Goal: Transaction & Acquisition: Book appointment/travel/reservation

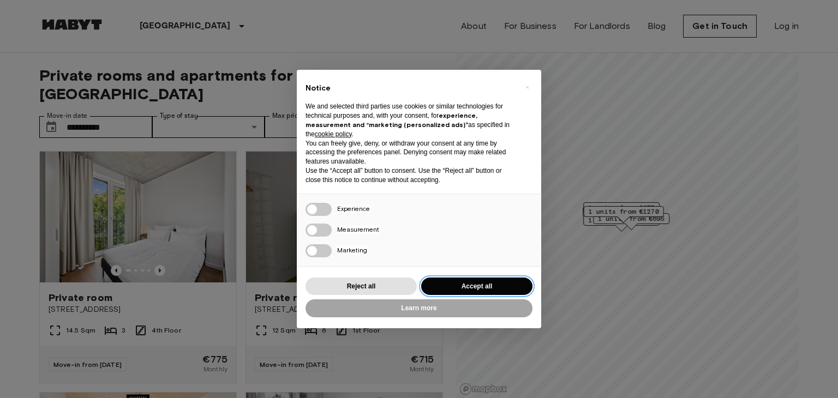
click at [437, 284] on button "Accept all" at bounding box center [476, 287] width 111 height 18
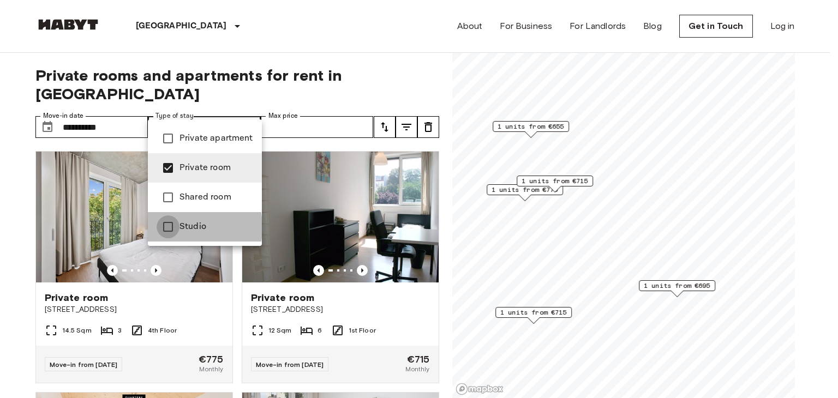
type input "**********"
click at [252, 106] on div at bounding box center [419, 199] width 838 height 398
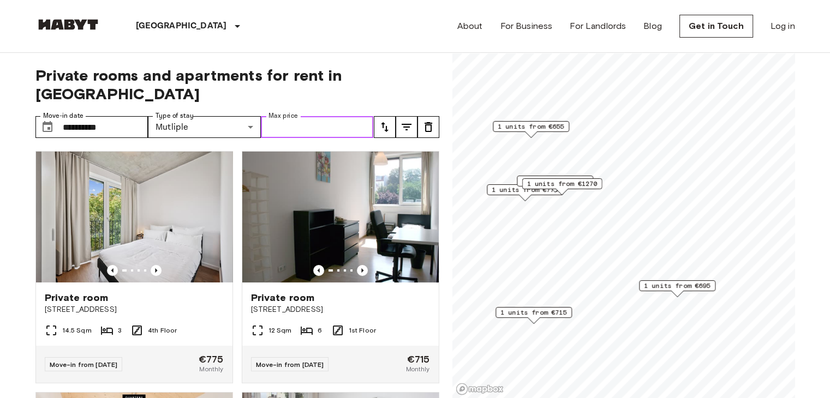
click at [307, 116] on input "Max price" at bounding box center [317, 127] width 113 height 22
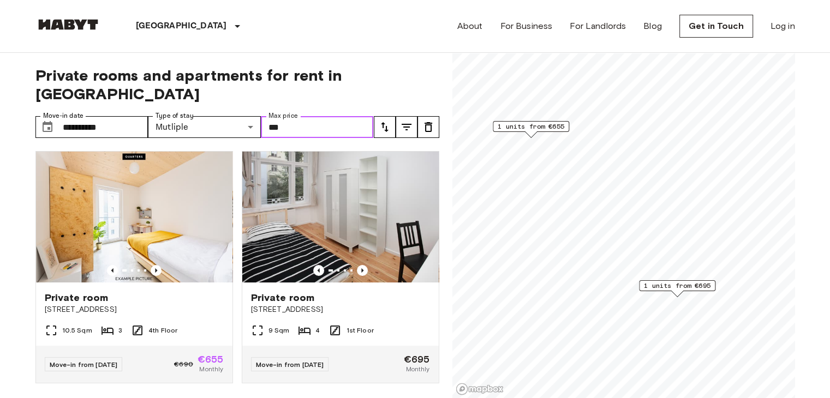
type input "***"
click at [411, 121] on icon "tune" at bounding box center [406, 127] width 13 height 13
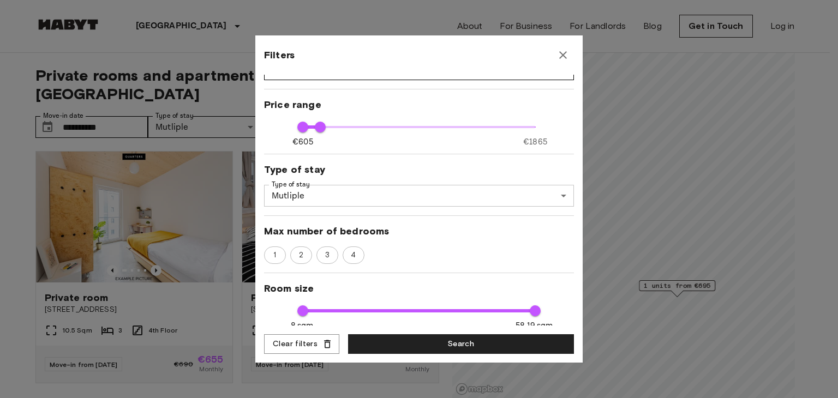
scroll to position [55, 0]
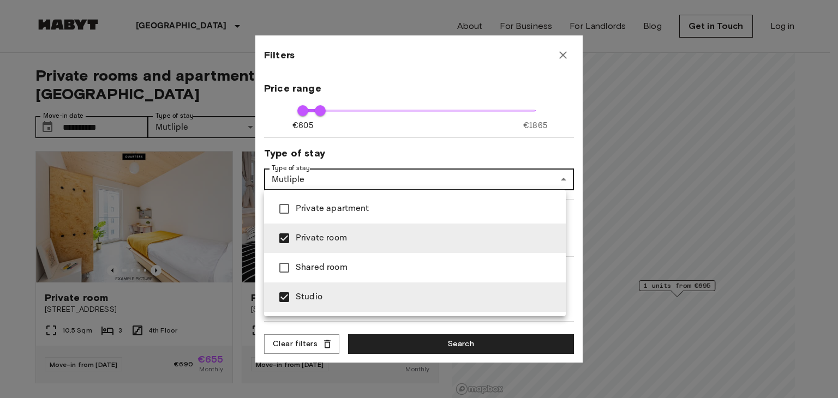
click at [439, 183] on div at bounding box center [419, 199] width 838 height 398
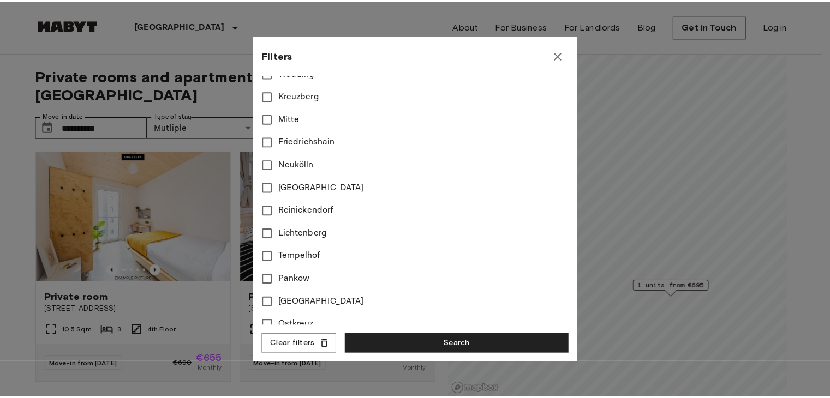
scroll to position [410, 0]
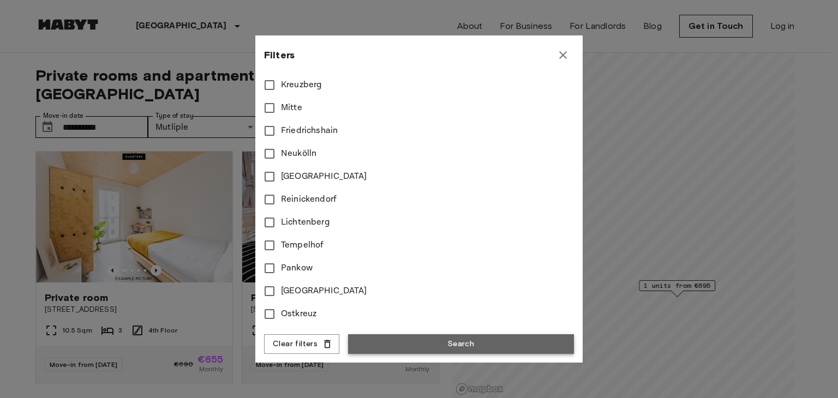
click at [449, 346] on button "Search" at bounding box center [461, 344] width 226 height 20
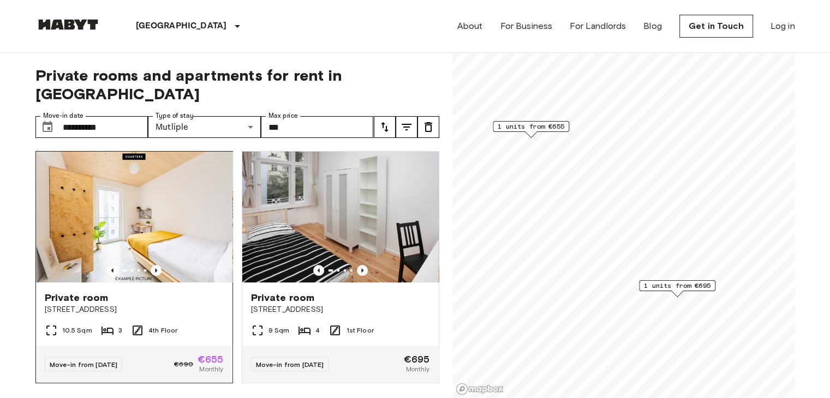
scroll to position [2, 0]
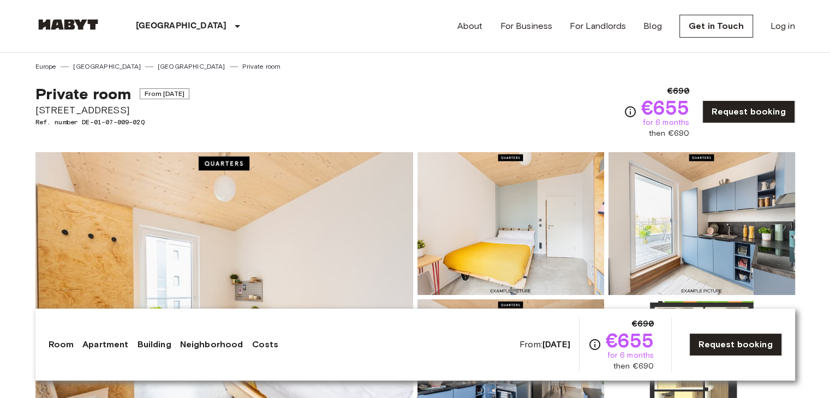
click at [287, 235] on img at bounding box center [223, 297] width 377 height 290
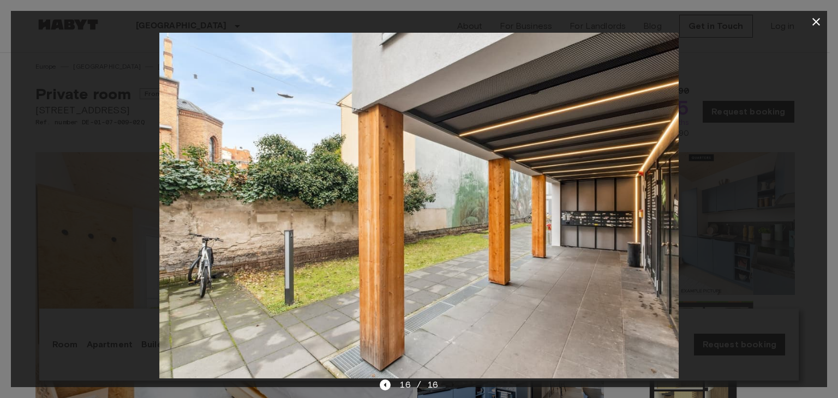
click at [813, 21] on icon "button" at bounding box center [815, 21] width 13 height 13
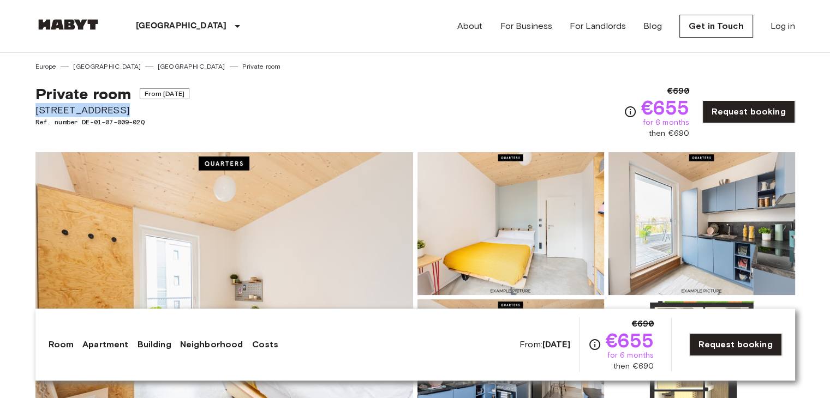
drag, startPoint x: 34, startPoint y: 109, endPoint x: 115, endPoint y: 109, distance: 80.7
copy span "Müllerstraße 55A"
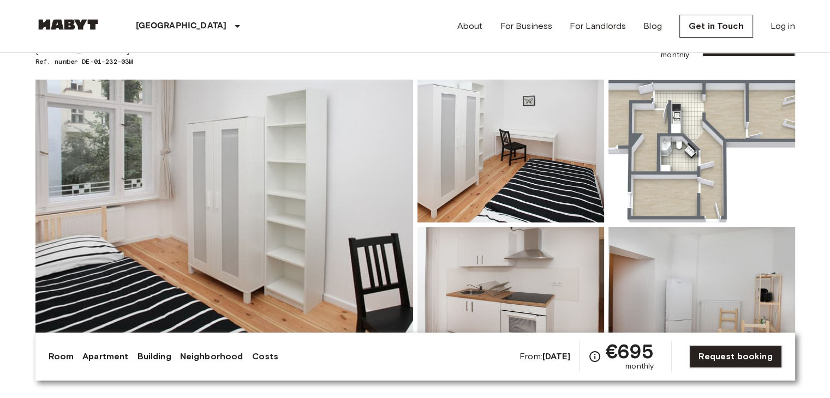
scroll to position [109, 0]
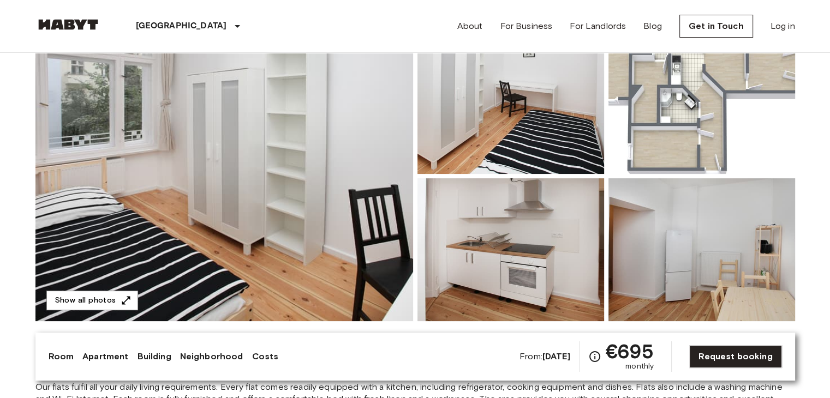
click at [330, 143] on img at bounding box center [223, 176] width 377 height 290
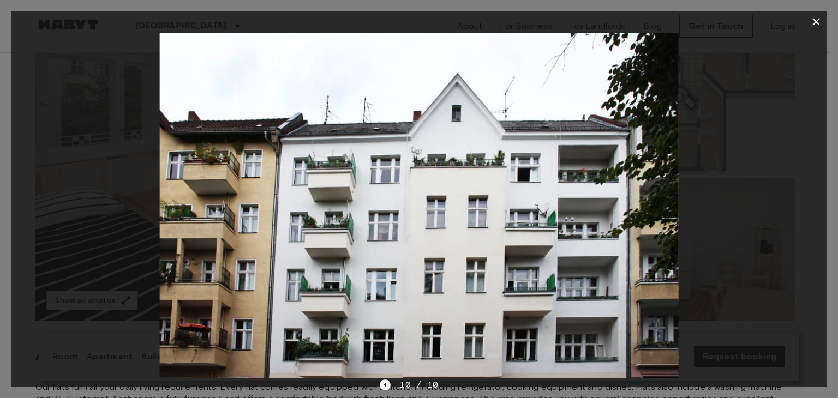
click at [819, 23] on icon "button" at bounding box center [815, 21] width 13 height 13
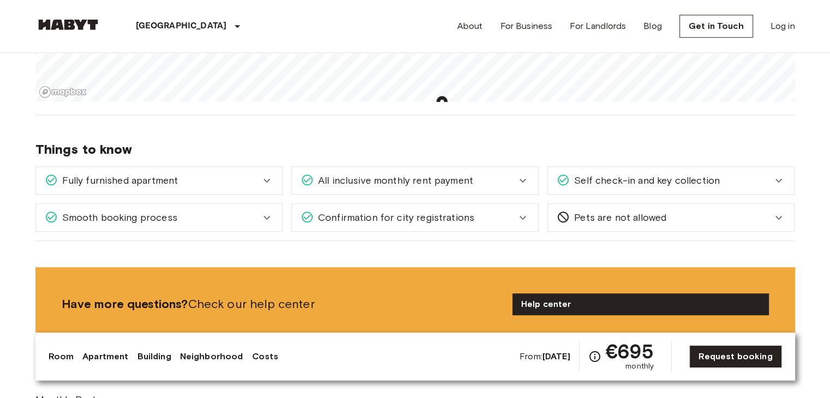
scroll to position [927, 0]
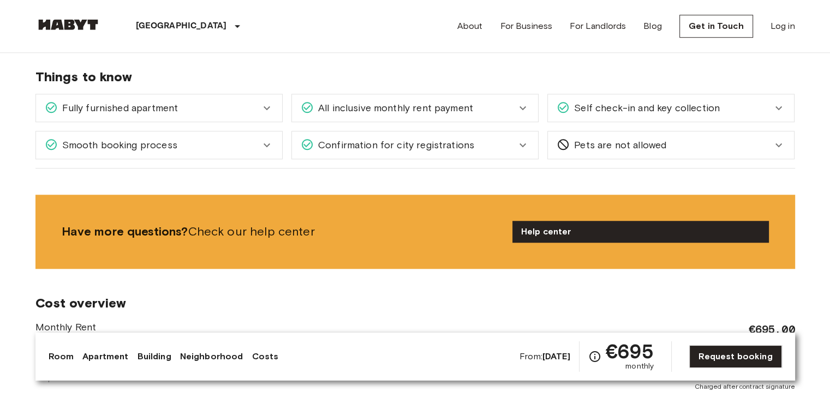
click at [270, 152] on div "Smooth booking process" at bounding box center [159, 144] width 246 height 27
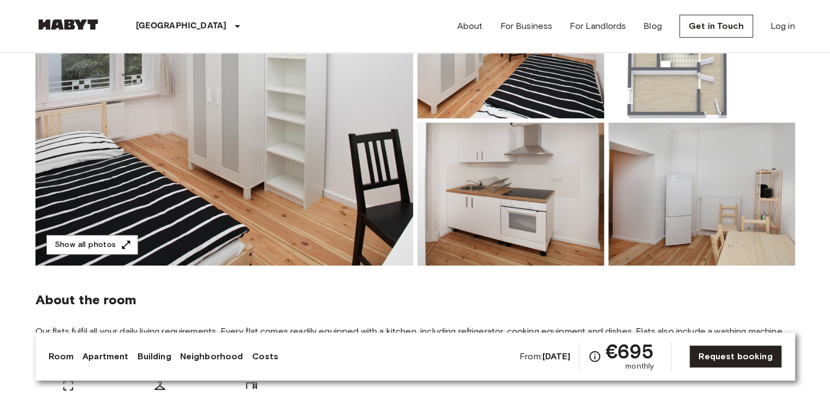
scroll to position [0, 0]
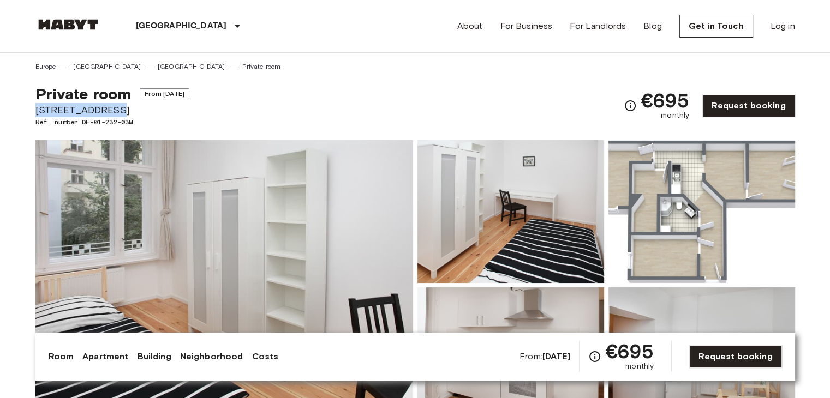
drag, startPoint x: 35, startPoint y: 107, endPoint x: 102, endPoint y: 111, distance: 66.7
click at [102, 111] on span "[STREET_ADDRESS]" at bounding box center [112, 110] width 154 height 14
copy span "[STREET_ADDRESS]"
